Goal: Transaction & Acquisition: Purchase product/service

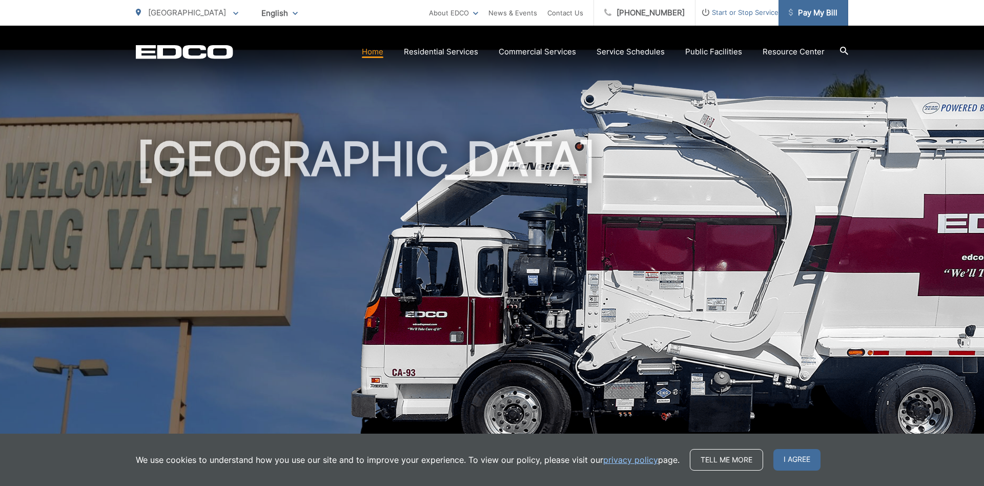
click at [824, 17] on span "Pay My Bill" at bounding box center [813, 13] width 49 height 12
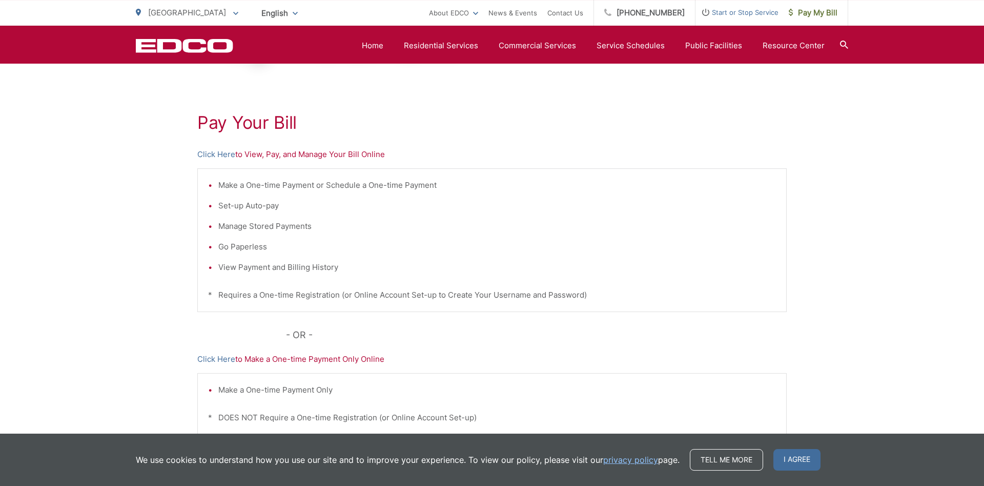
scroll to position [157, 0]
click at [207, 151] on link "Click Here" at bounding box center [216, 152] width 38 height 12
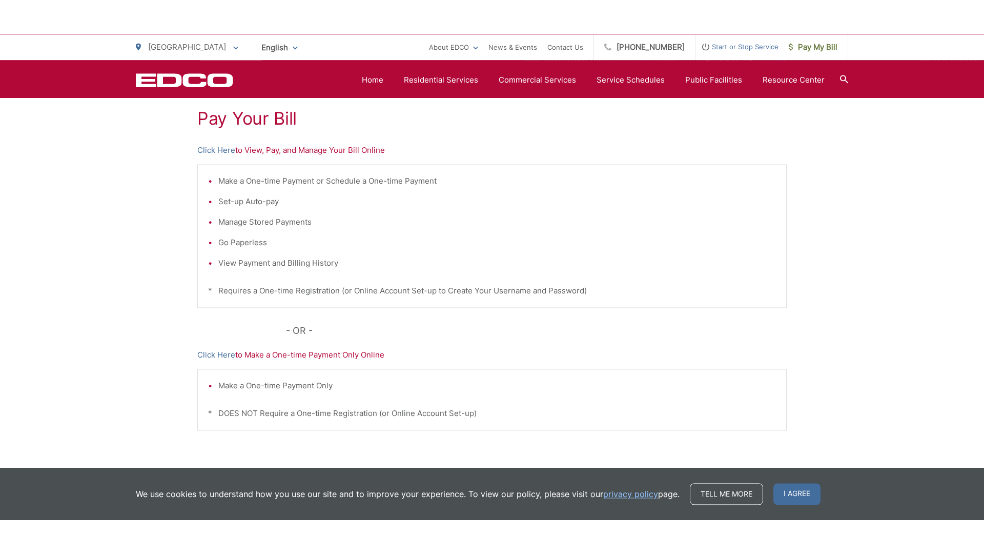
scroll to position [139, 0]
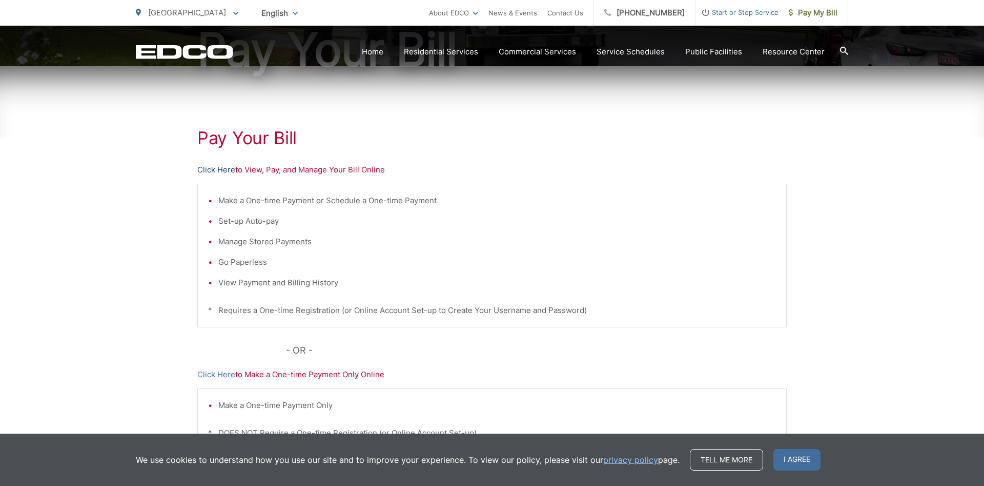
click at [213, 171] on link "Click Here" at bounding box center [216, 170] width 38 height 12
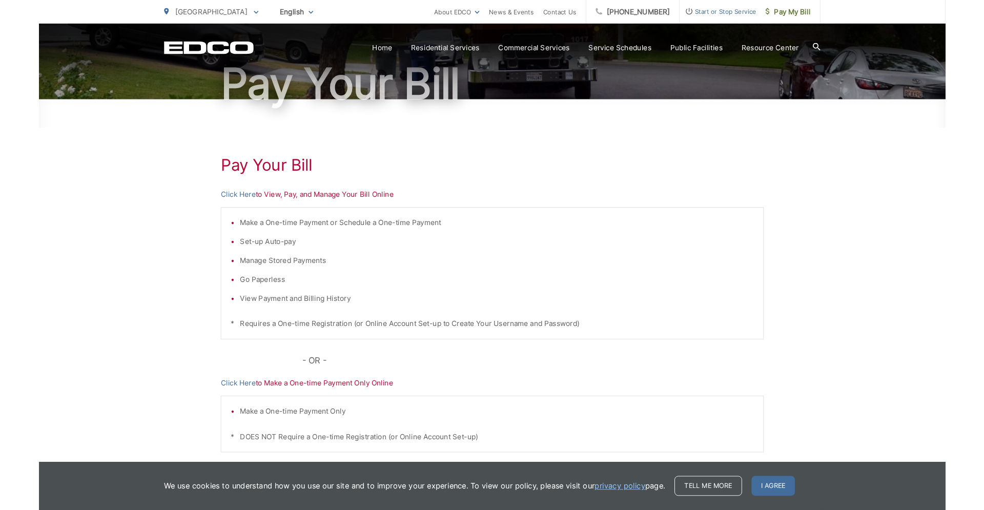
scroll to position [105, 0]
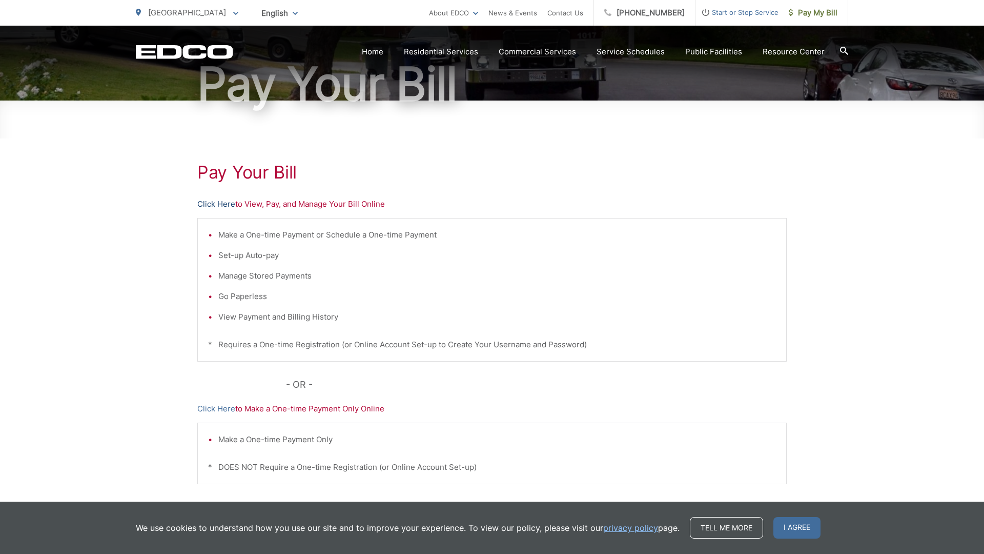
click at [207, 204] on link "Click Here" at bounding box center [216, 204] width 38 height 12
